Goal: Book appointment/travel/reservation

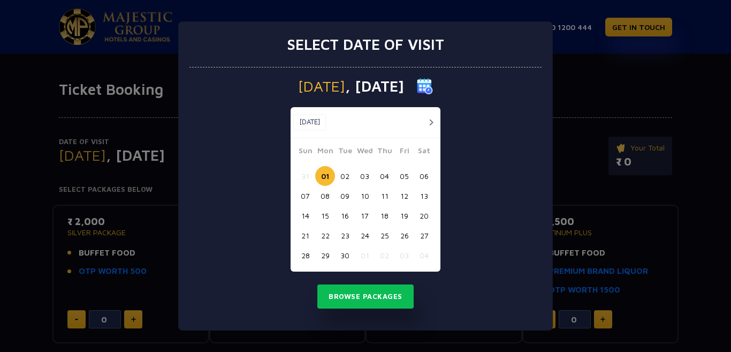
click at [403, 197] on button "12" at bounding box center [405, 196] width 20 height 20
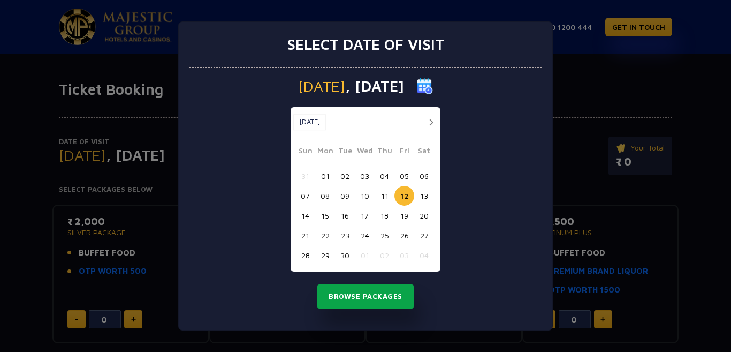
click at [377, 295] on button "Browse Packages" at bounding box center [365, 296] width 96 height 25
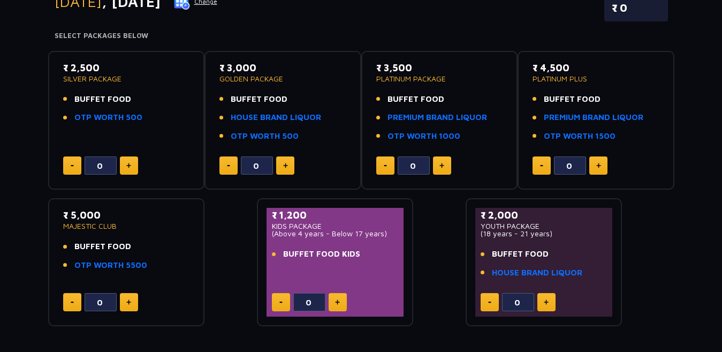
scroll to position [214, 0]
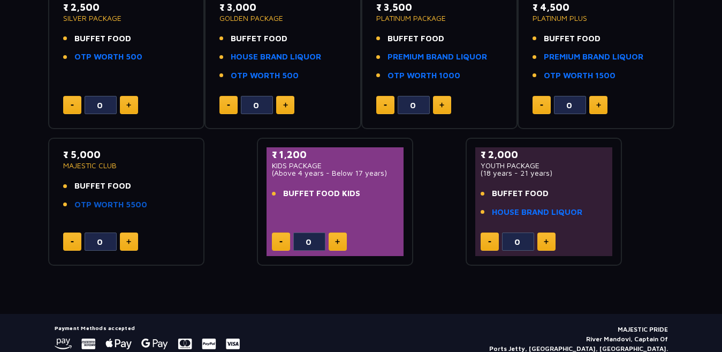
click at [100, 203] on link "OTP WORTH 5500" at bounding box center [110, 205] width 73 height 12
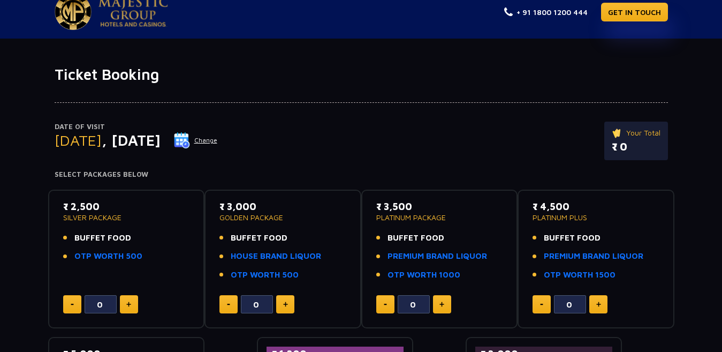
scroll to position [0, 0]
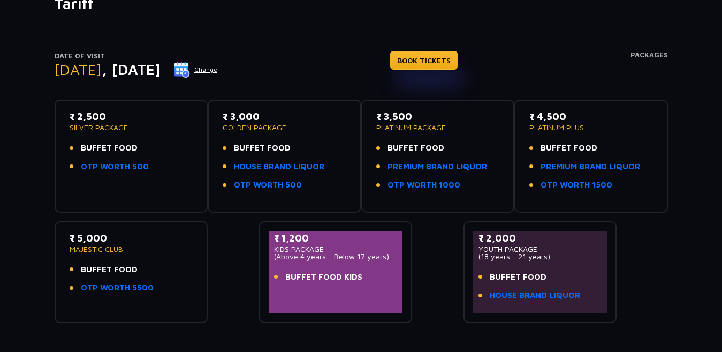
scroll to position [161, 0]
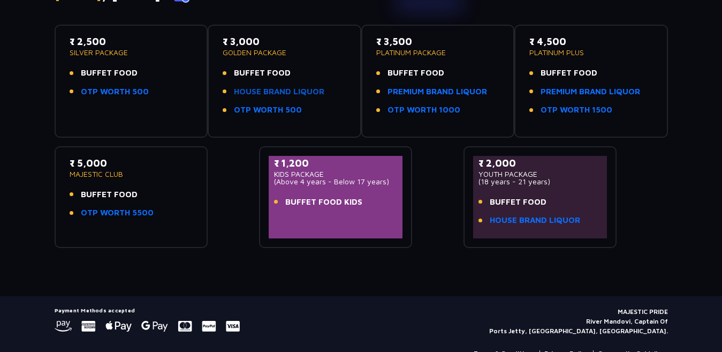
click at [249, 95] on link "HOUSE BRAND LIQUOR" at bounding box center [279, 92] width 90 height 12
